Goal: Check status: Check status

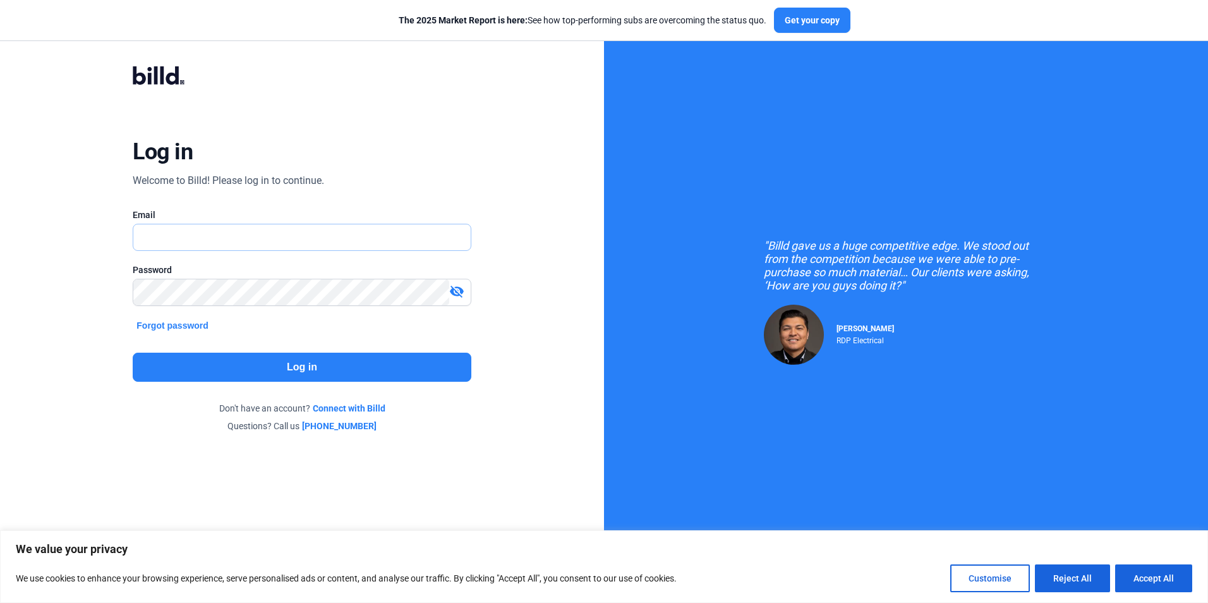
click at [366, 243] on input "text" at bounding box center [301, 237] width 337 height 26
type input "[EMAIL_ADDRESS][DOMAIN_NAME]"
click at [254, 377] on button "Log in" at bounding box center [302, 367] width 338 height 29
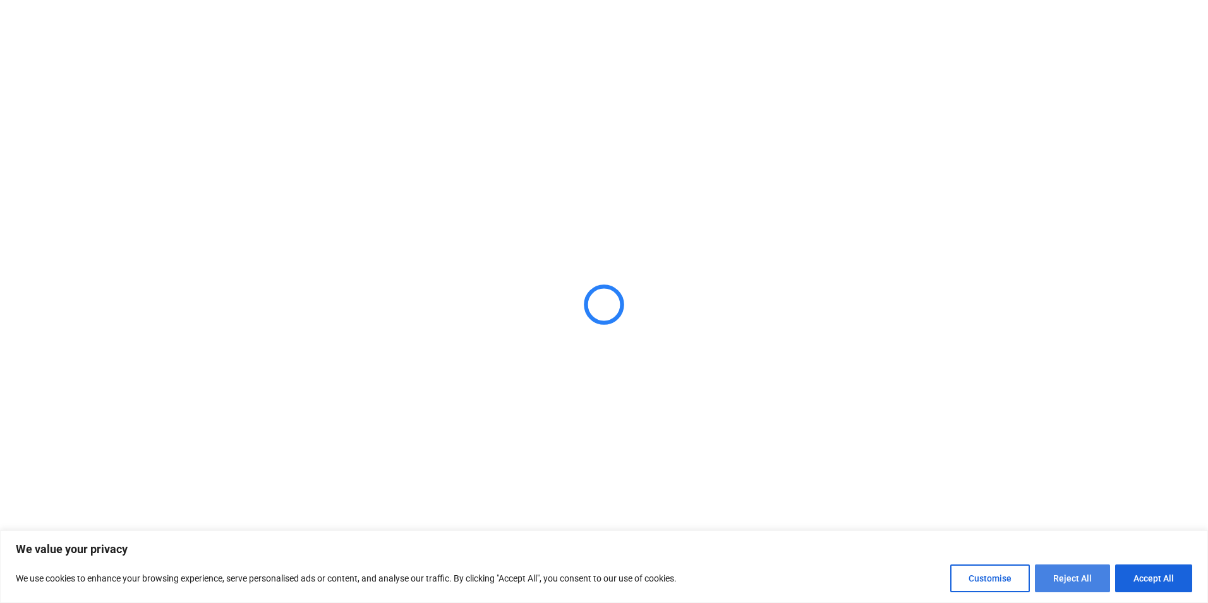
click at [964, 577] on button "Reject All" at bounding box center [1072, 578] width 75 height 28
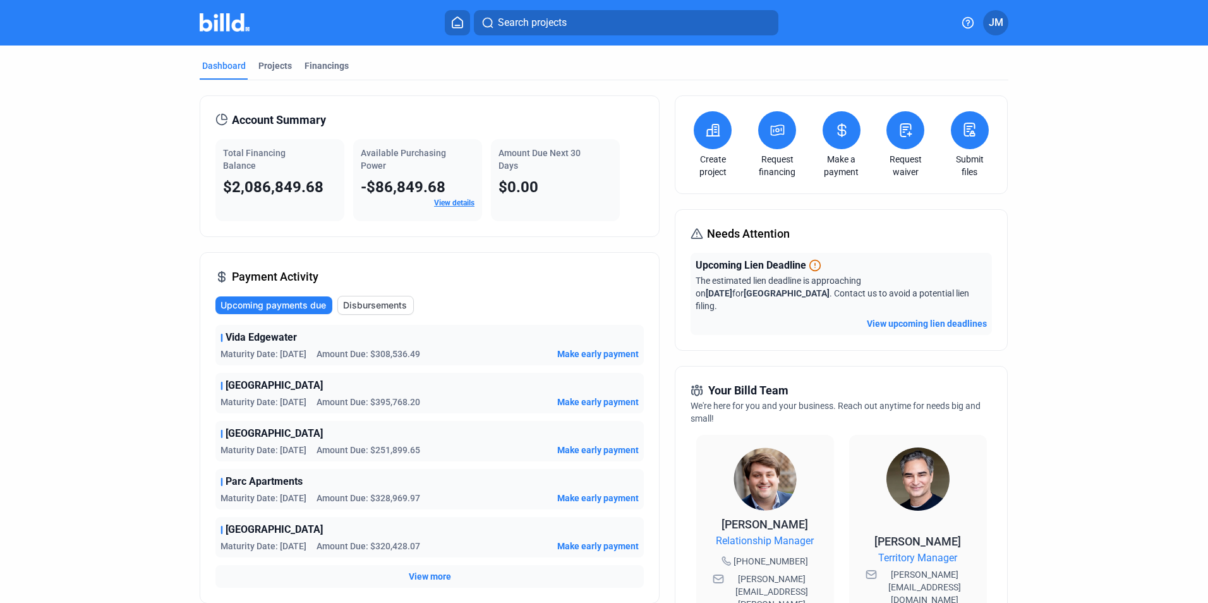
click at [456, 207] on link "View details" at bounding box center [454, 202] width 40 height 9
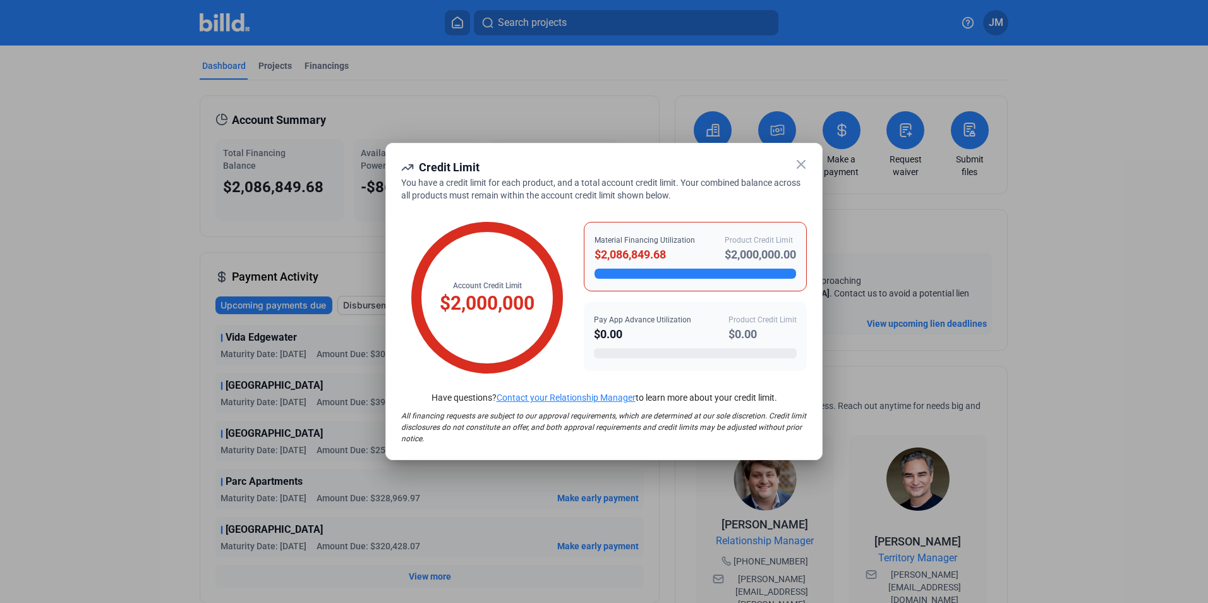
click at [801, 167] on icon at bounding box center [801, 164] width 15 height 15
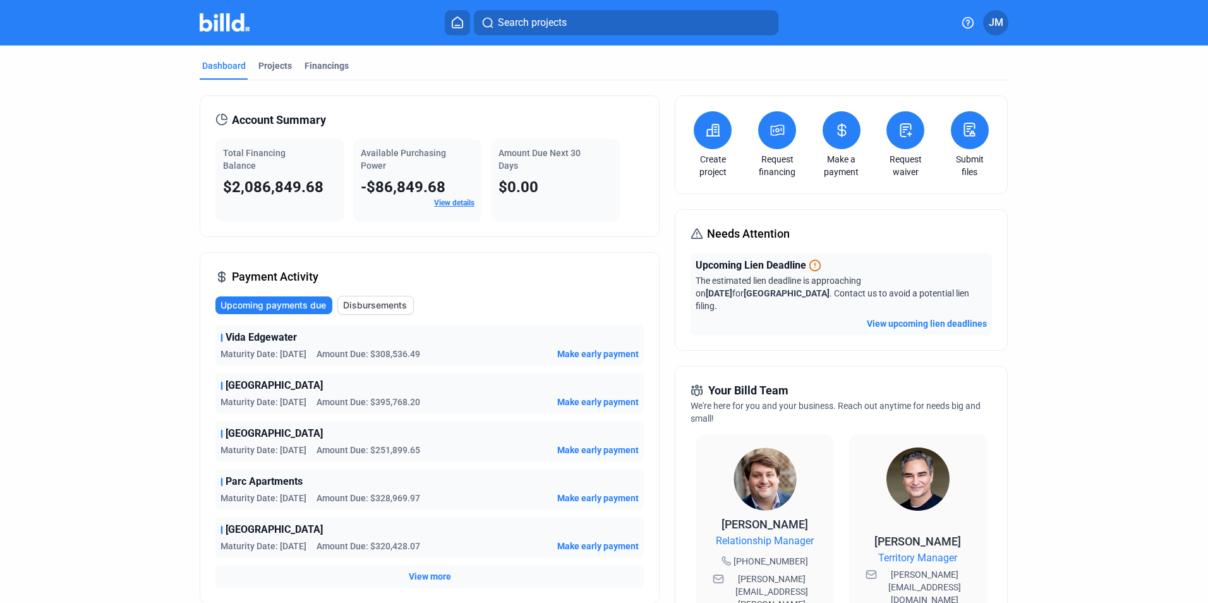
scroll to position [63, 0]
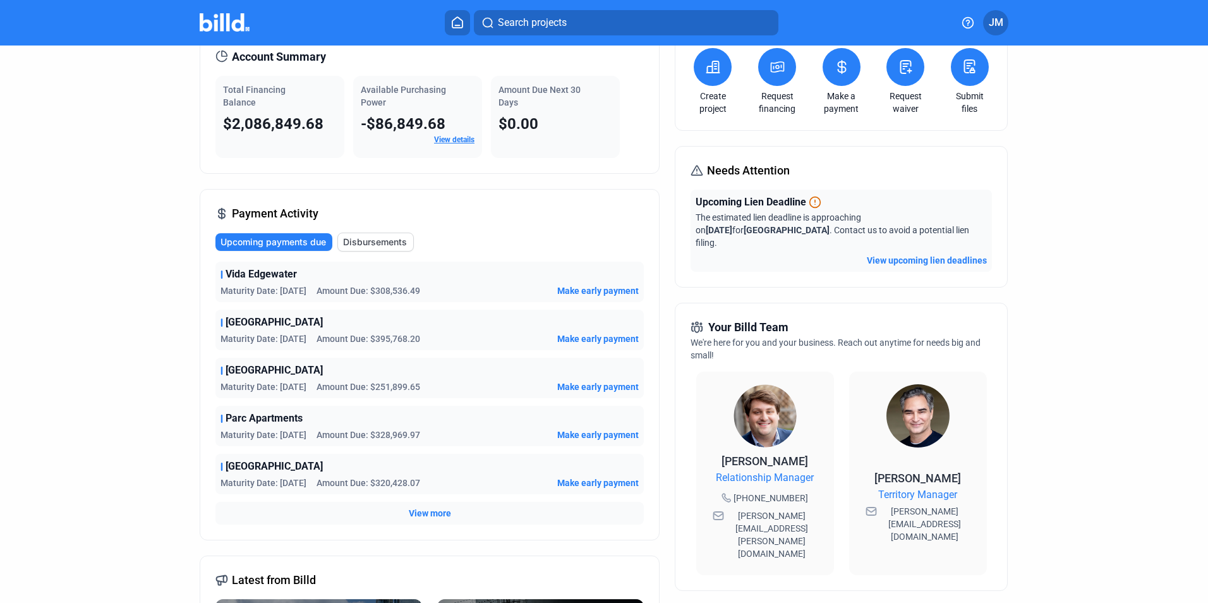
click at [307, 238] on span "Upcoming payments due" at bounding box center [274, 242] width 106 height 13
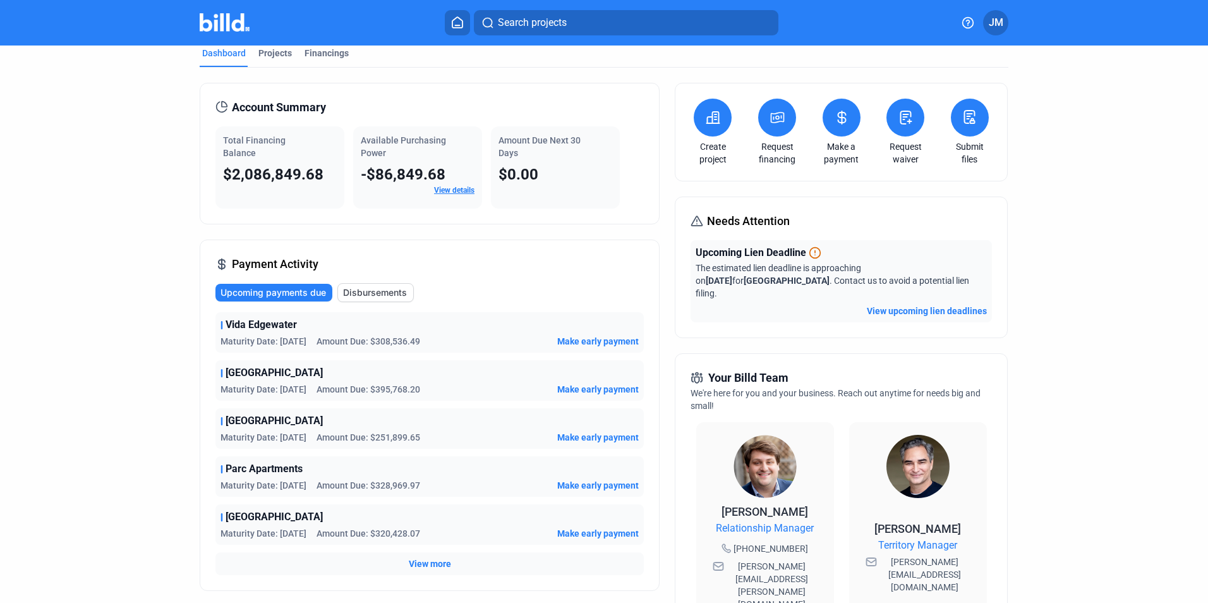
scroll to position [0, 0]
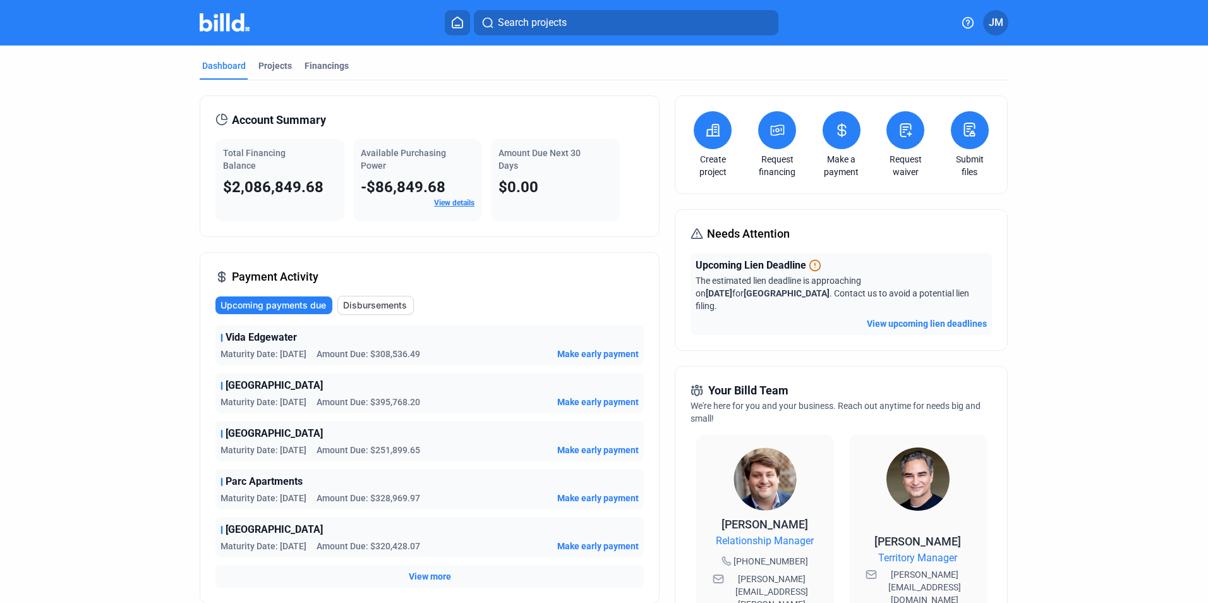
click at [835, 138] on button at bounding box center [842, 130] width 38 height 38
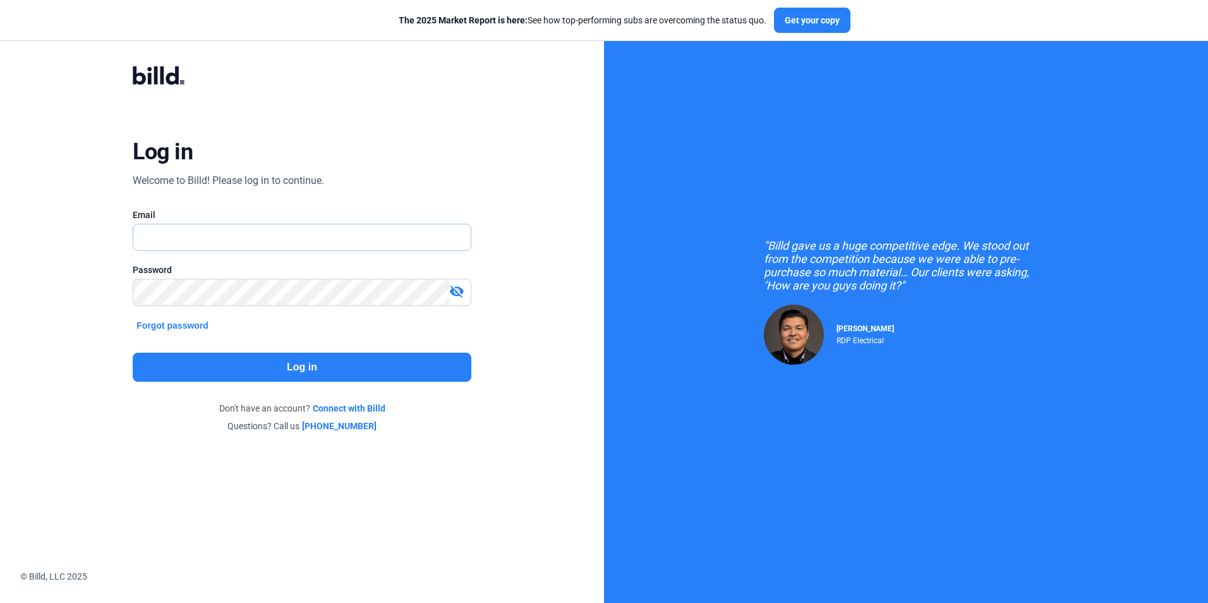
click at [329, 236] on input "text" at bounding box center [301, 237] width 337 height 26
type input "[EMAIL_ADDRESS][DOMAIN_NAME]"
click at [307, 373] on button "Log in" at bounding box center [302, 367] width 338 height 29
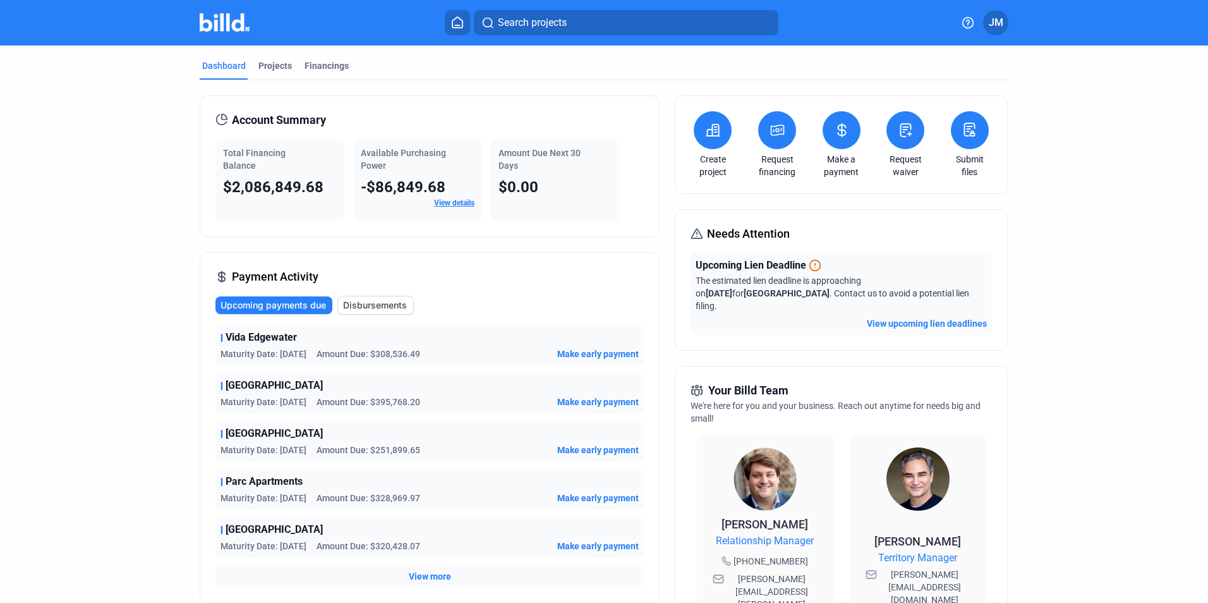
click at [885, 317] on button "View upcoming lien deadlines" at bounding box center [927, 323] width 120 height 13
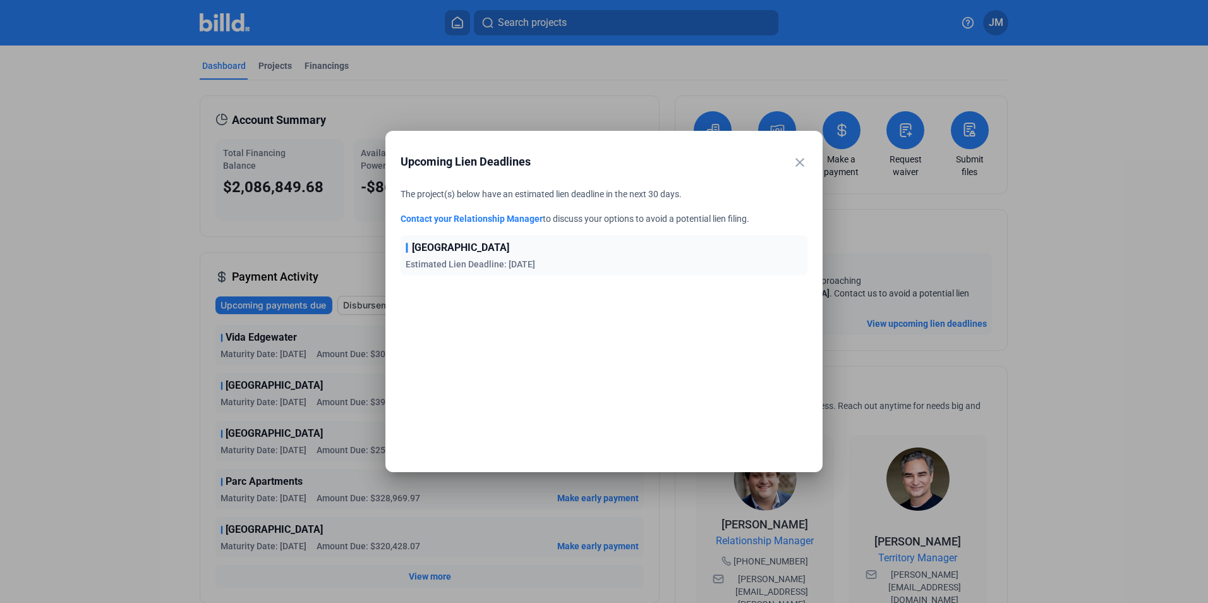
click at [800, 167] on mat-icon "close" at bounding box center [799, 162] width 15 height 15
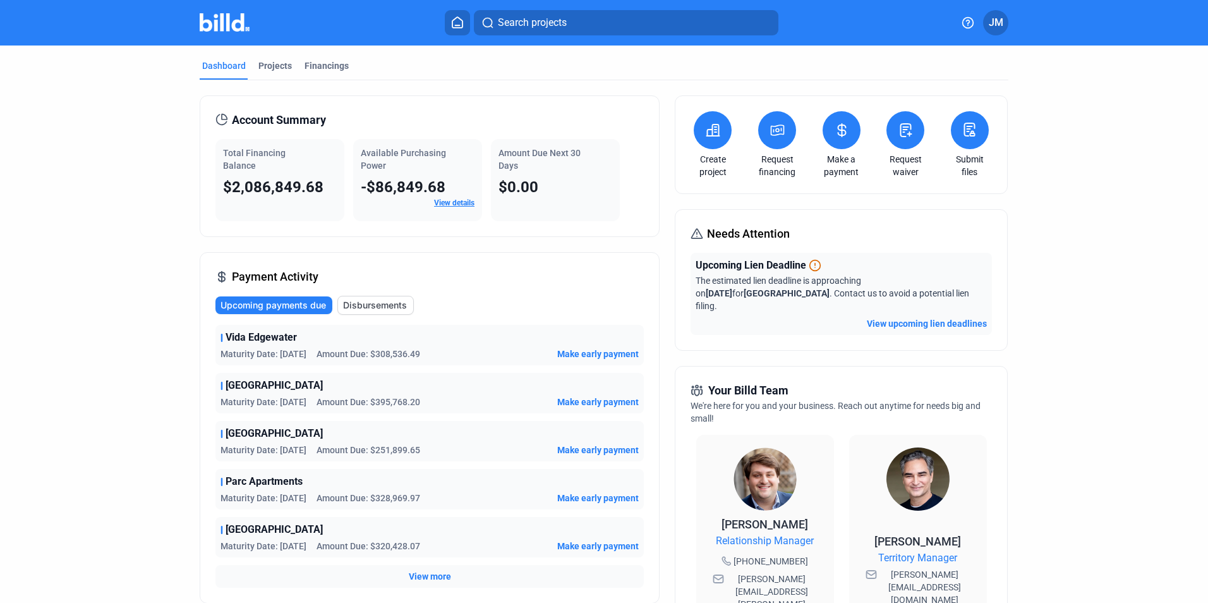
scroll to position [63, 0]
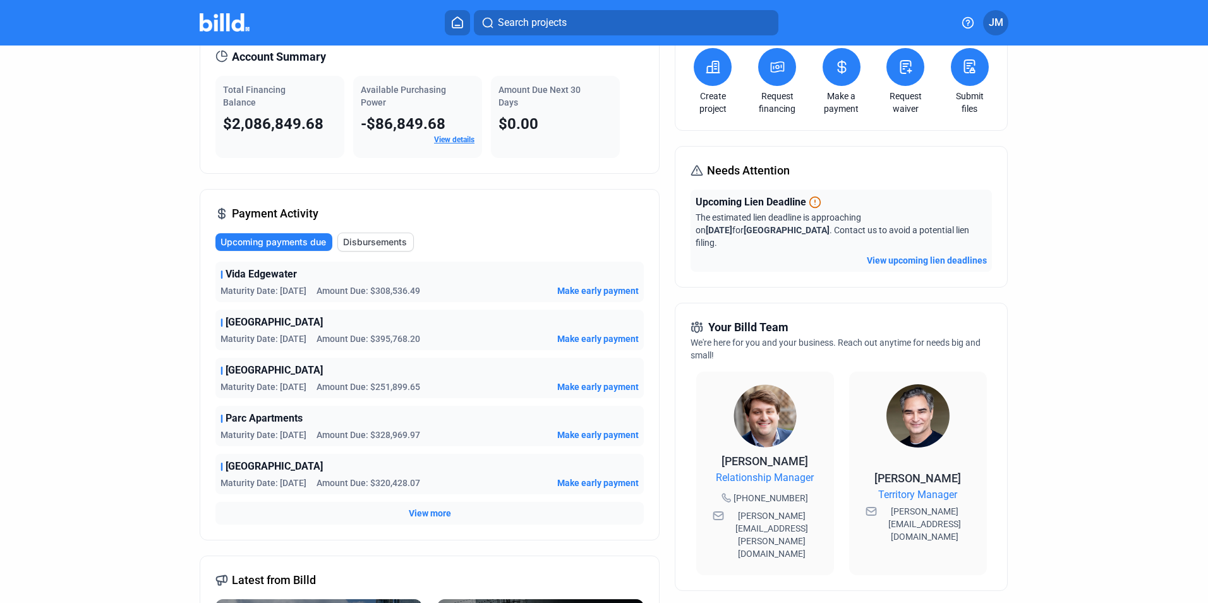
click at [443, 515] on span "View more" at bounding box center [430, 513] width 42 height 13
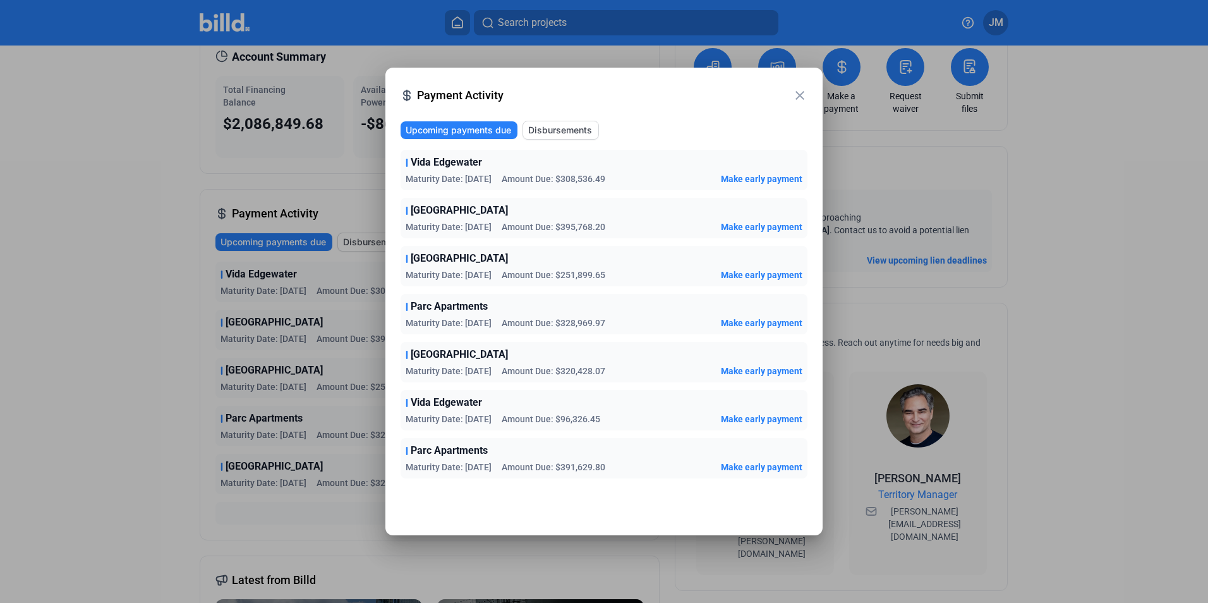
click at [799, 100] on mat-icon "close" at bounding box center [799, 95] width 15 height 15
